Goal: Task Accomplishment & Management: Manage account settings

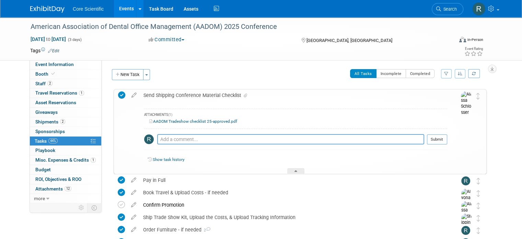
click at [231, 94] on div "Send Shipping Conference Material Checklist" at bounding box center [293, 95] width 307 height 12
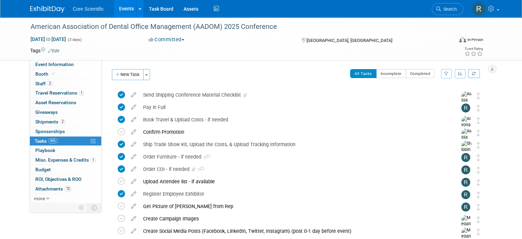
click at [36, 10] on img at bounding box center [47, 9] width 34 height 7
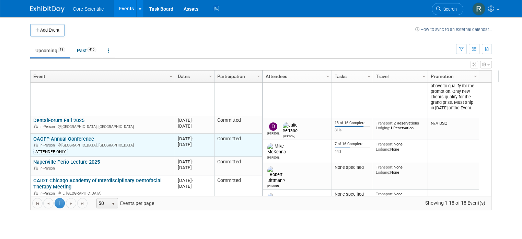
scroll to position [206, 0]
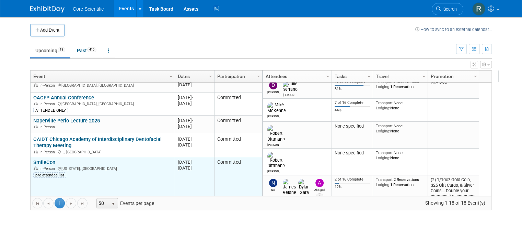
click at [42, 159] on link "SmileCon" at bounding box center [44, 162] width 22 height 6
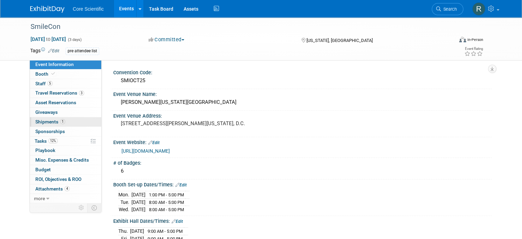
click at [48, 124] on span "Shipments 1" at bounding box center [50, 121] width 30 height 5
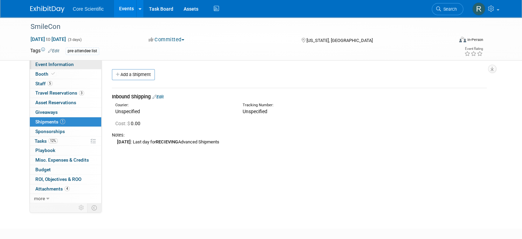
click at [52, 66] on span "Event Information" at bounding box center [54, 63] width 38 height 5
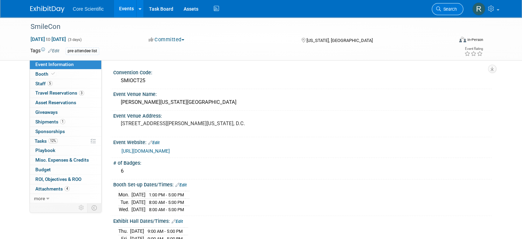
click at [450, 9] on span "Search" at bounding box center [449, 9] width 16 height 5
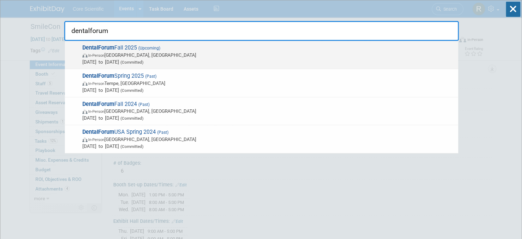
type input "dentalforum"
click at [173, 56] on span "In-Person Frisco, TX" at bounding box center [268, 54] width 372 height 7
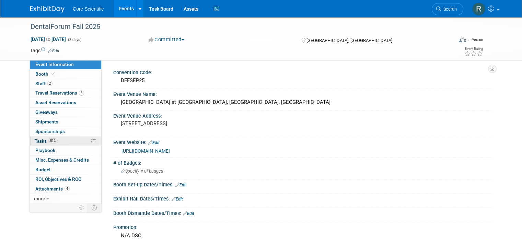
click at [48, 141] on span "81%" at bounding box center [52, 140] width 9 height 5
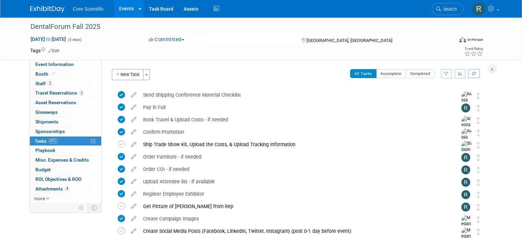
click at [378, 149] on div "Ship Trade Show Kit, Upload the Costs, & Upload Tracking Information" at bounding box center [294, 144] width 308 height 12
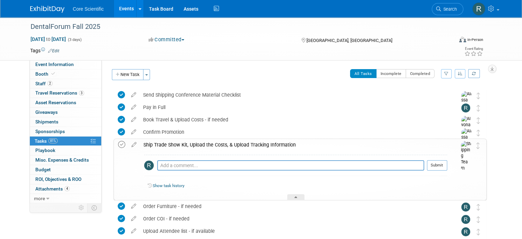
click at [118, 143] on icon at bounding box center [121, 144] width 7 height 7
click at [511, 104] on div "DentalForum Fall 2025 Sep 15, 2025 to Sep 17, 2025 (3 days) Sep 15, 2025 to Sep…" at bounding box center [261, 197] width 522 height 361
click at [516, 170] on div "DentalForum Fall 2025 Sep 15, 2025 to Sep 17, 2025 (3 days) Sep 15, 2025 to Sep…" at bounding box center [261, 197] width 522 height 361
click at [33, 9] on img at bounding box center [47, 9] width 34 height 7
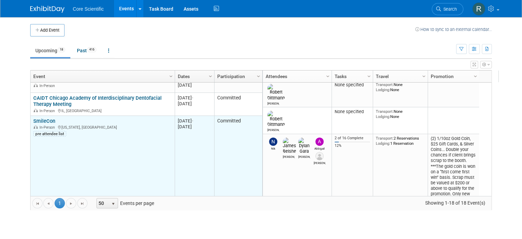
scroll to position [330, 0]
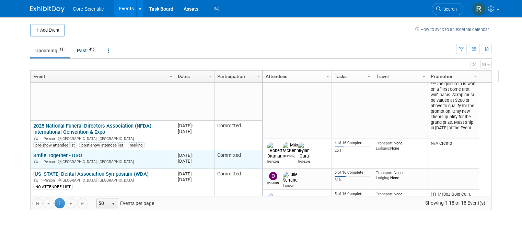
click at [66, 155] on link "Smile Together - DSO" at bounding box center [57, 155] width 49 height 6
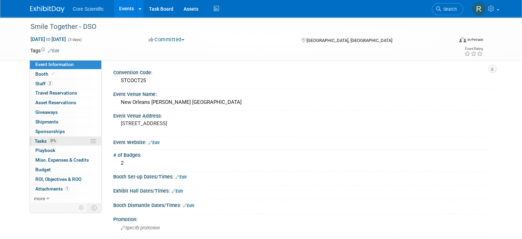
click at [55, 142] on link "31% Tasks 31%" at bounding box center [65, 140] width 71 height 9
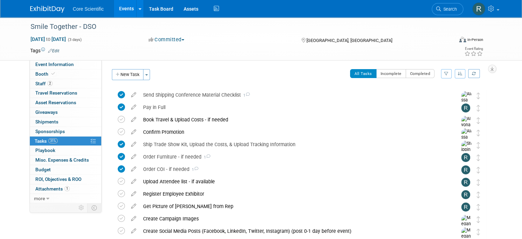
click at [35, 11] on img at bounding box center [47, 9] width 34 height 7
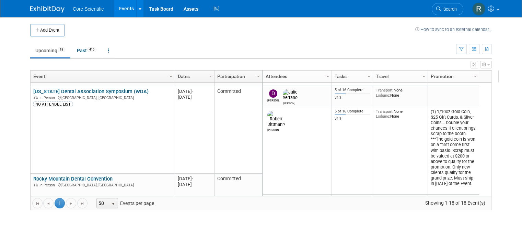
scroll to position [330, 0]
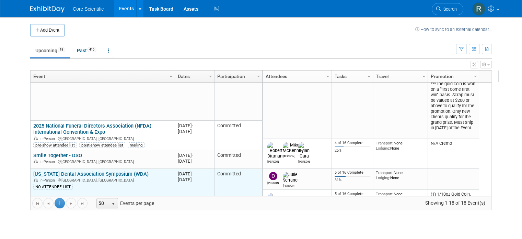
click at [55, 171] on link "[US_STATE] Dental Association Symposium (WDA)" at bounding box center [90, 174] width 115 height 6
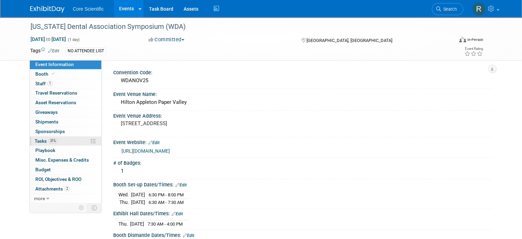
click at [55, 141] on link "31% Tasks 31%" at bounding box center [65, 140] width 71 height 9
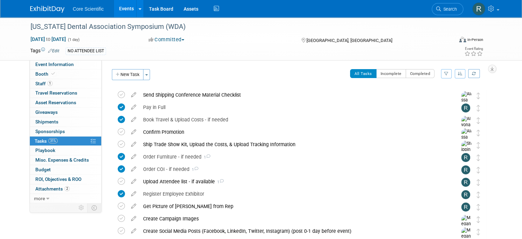
click at [41, 10] on img at bounding box center [47, 9] width 34 height 7
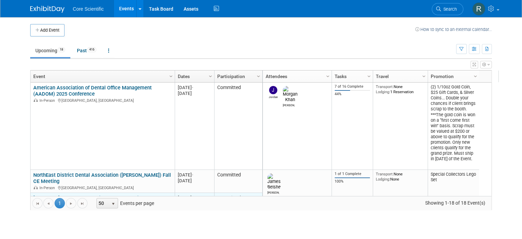
scroll to position [124, 0]
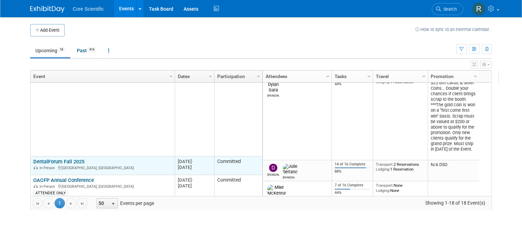
click at [68, 161] on link "DentalForum Fall 2025" at bounding box center [58, 161] width 51 height 6
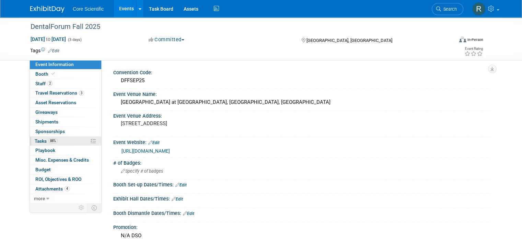
click at [62, 139] on link "88% Tasks 88%" at bounding box center [65, 140] width 71 height 9
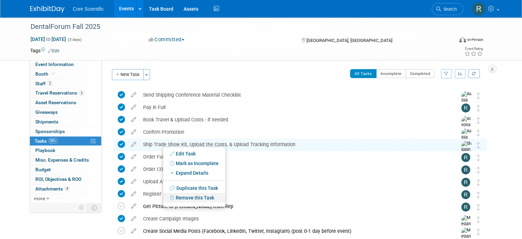
click at [179, 197] on link "Remove this Task" at bounding box center [194, 198] width 62 height 10
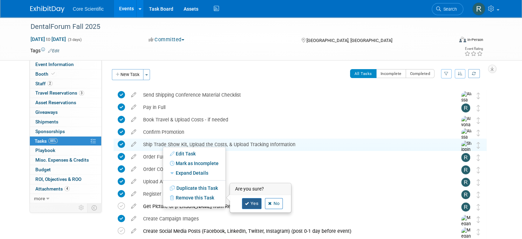
click at [251, 201] on link "Yes" at bounding box center [252, 203] width 20 height 11
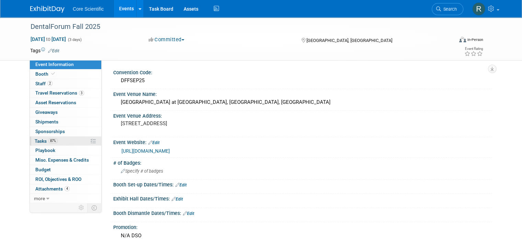
click at [35, 140] on span "Tasks 87%" at bounding box center [46, 140] width 23 height 5
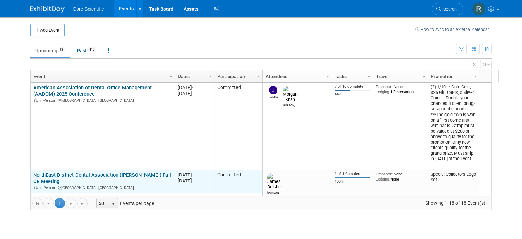
scroll to position [82, 0]
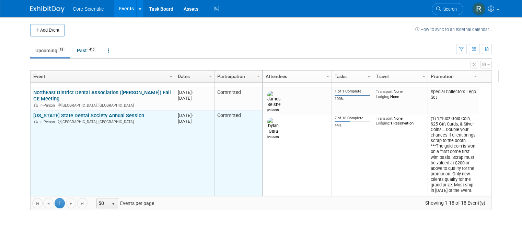
click at [52, 113] on link "[US_STATE] State Dental Society Annual Session" at bounding box center [88, 115] width 111 height 6
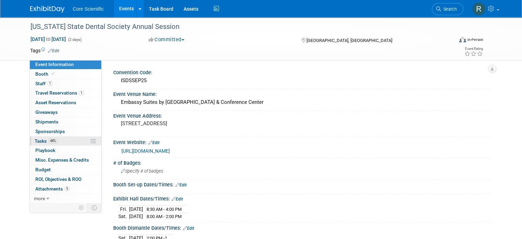
click at [55, 142] on link "44% Tasks 44%" at bounding box center [65, 140] width 71 height 9
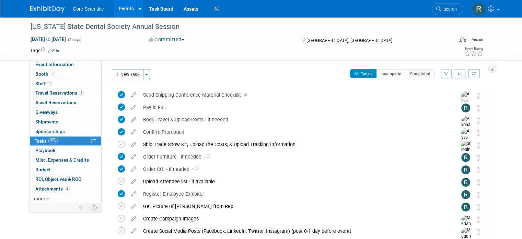
click at [33, 9] on img at bounding box center [47, 9] width 34 height 7
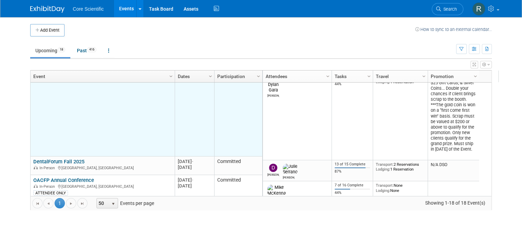
scroll to position [165, 0]
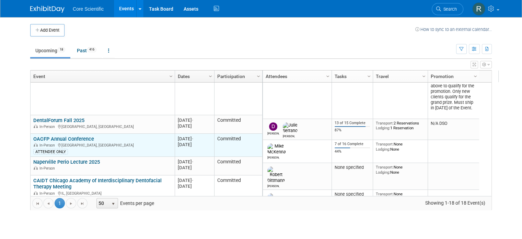
click at [64, 138] on link "OACFP Annual Conference" at bounding box center [63, 139] width 61 height 6
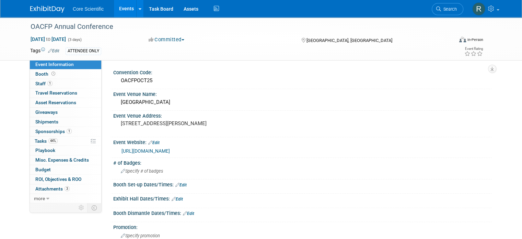
click at [64, 138] on link "44% Tasks 44%" at bounding box center [65, 140] width 71 height 9
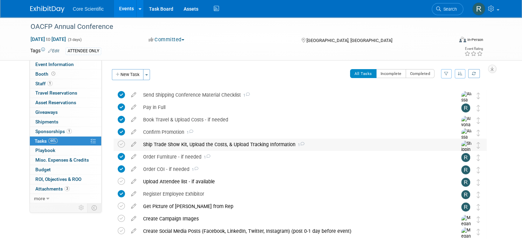
click at [296, 144] on span "1" at bounding box center [300, 144] width 9 height 4
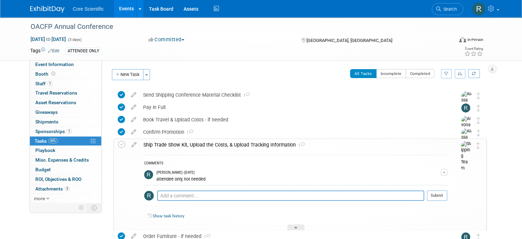
click at [296, 144] on span "1" at bounding box center [300, 145] width 9 height 4
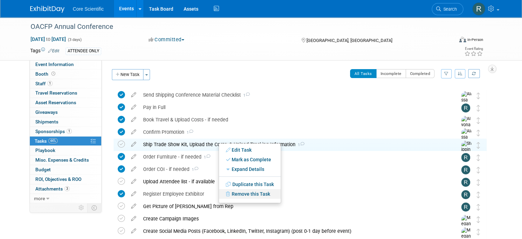
click at [255, 196] on link "Remove this Task" at bounding box center [250, 194] width 62 height 10
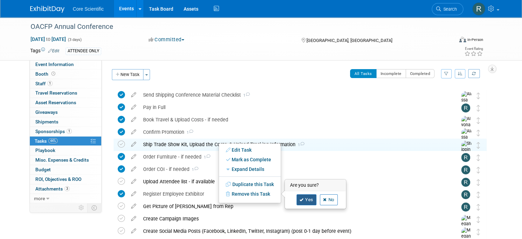
click at [310, 200] on link "Yes" at bounding box center [307, 199] width 20 height 11
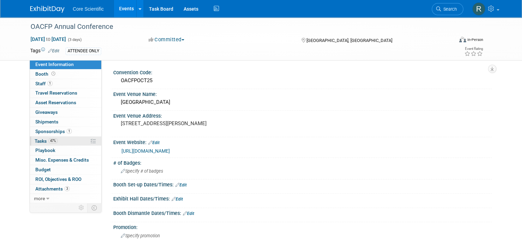
click at [51, 142] on span "47%" at bounding box center [52, 140] width 9 height 5
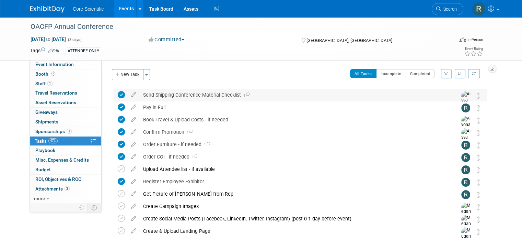
click at [245, 92] on icon at bounding box center [247, 94] width 4 height 4
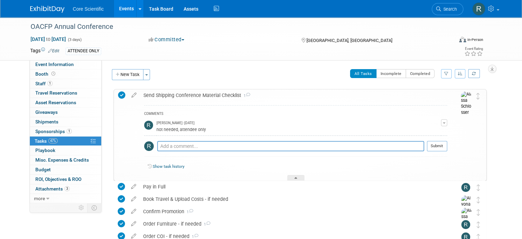
click at [246, 93] on icon at bounding box center [248, 95] width 4 height 4
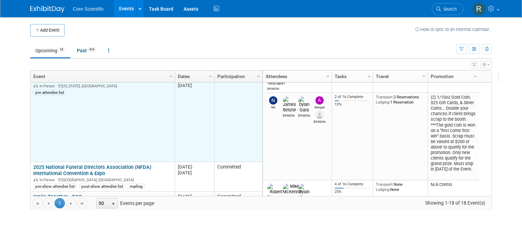
scroll to position [330, 0]
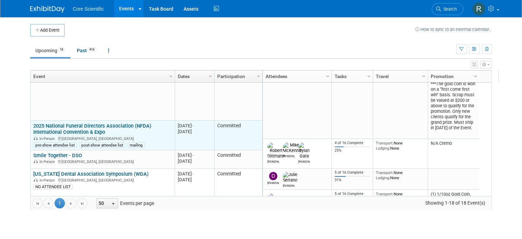
click at [87, 132] on link "2025 National Funeral Directors Association (NFDA) International Convention & E…" at bounding box center [92, 129] width 118 height 13
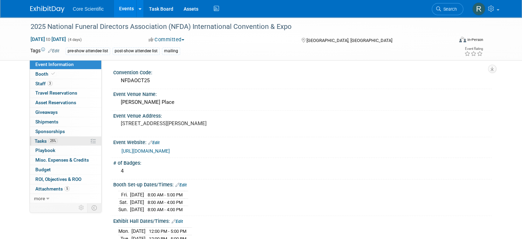
click at [59, 140] on link "25% Tasks 25%" at bounding box center [65, 140] width 71 height 9
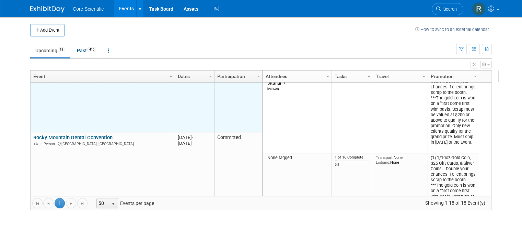
scroll to position [371, 0]
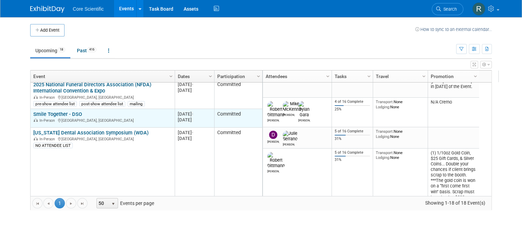
click at [55, 114] on link "Smile Together - DSO" at bounding box center [57, 114] width 49 height 6
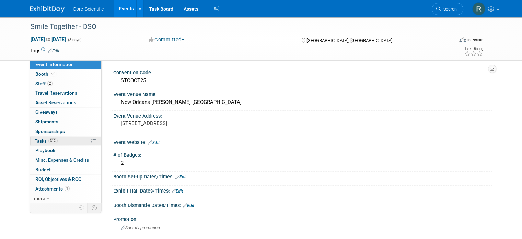
click at [54, 140] on link "31% Tasks 31%" at bounding box center [65, 140] width 71 height 9
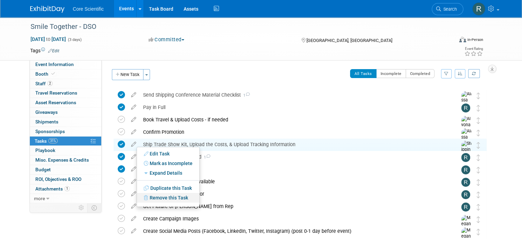
click at [173, 199] on link "Remove this Task" at bounding box center [168, 198] width 62 height 10
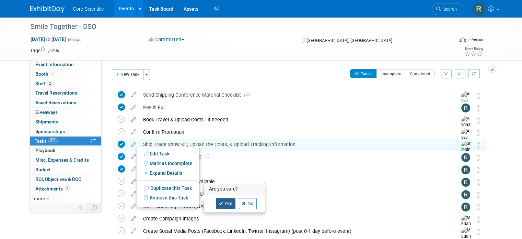
click at [229, 203] on link "Yes" at bounding box center [226, 203] width 20 height 11
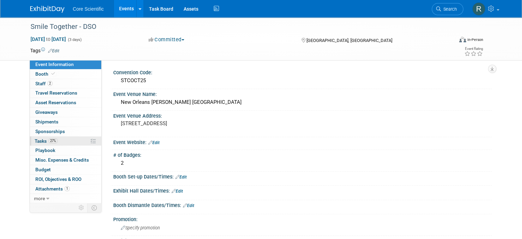
click at [60, 140] on link "27% Tasks 27%" at bounding box center [65, 140] width 71 height 9
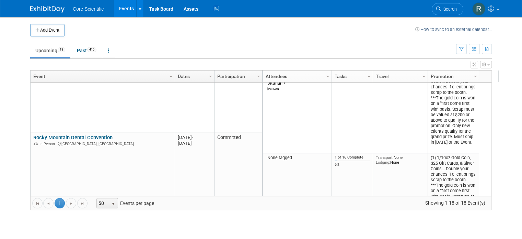
scroll to position [371, 0]
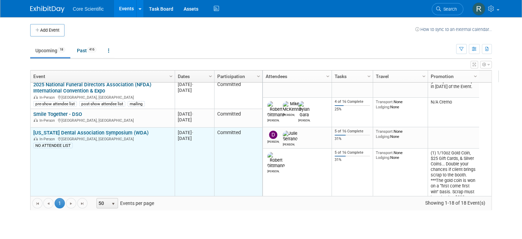
click at [100, 133] on link "[US_STATE] Dental Association Symposium (WDA)" at bounding box center [90, 132] width 115 height 6
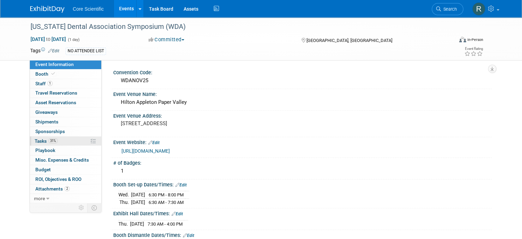
click at [30, 140] on link "31% Tasks 31%" at bounding box center [65, 140] width 71 height 9
